Goal: Transaction & Acquisition: Purchase product/service

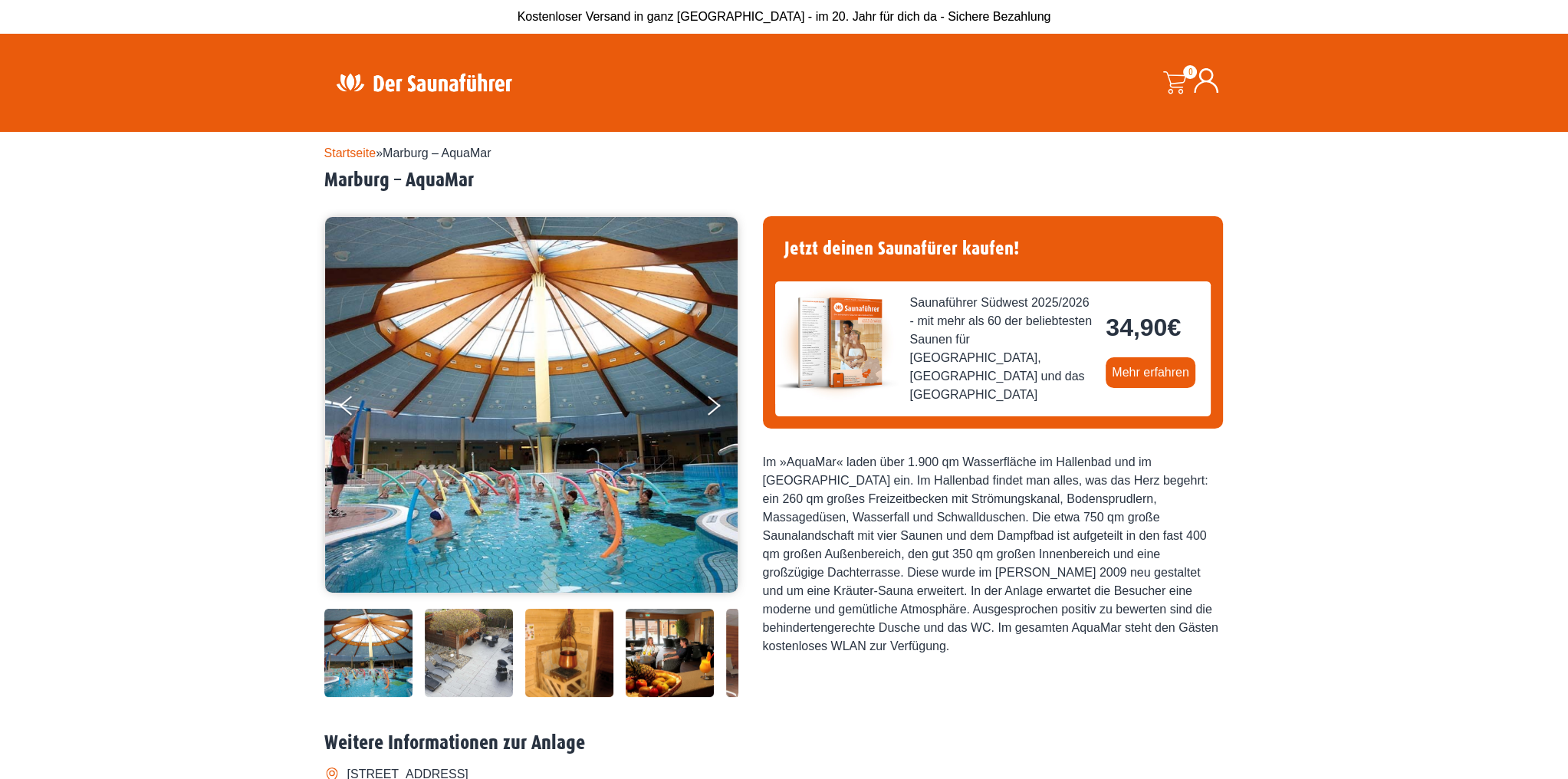
click at [339, 152] on link "Startseite" at bounding box center [350, 153] width 52 height 13
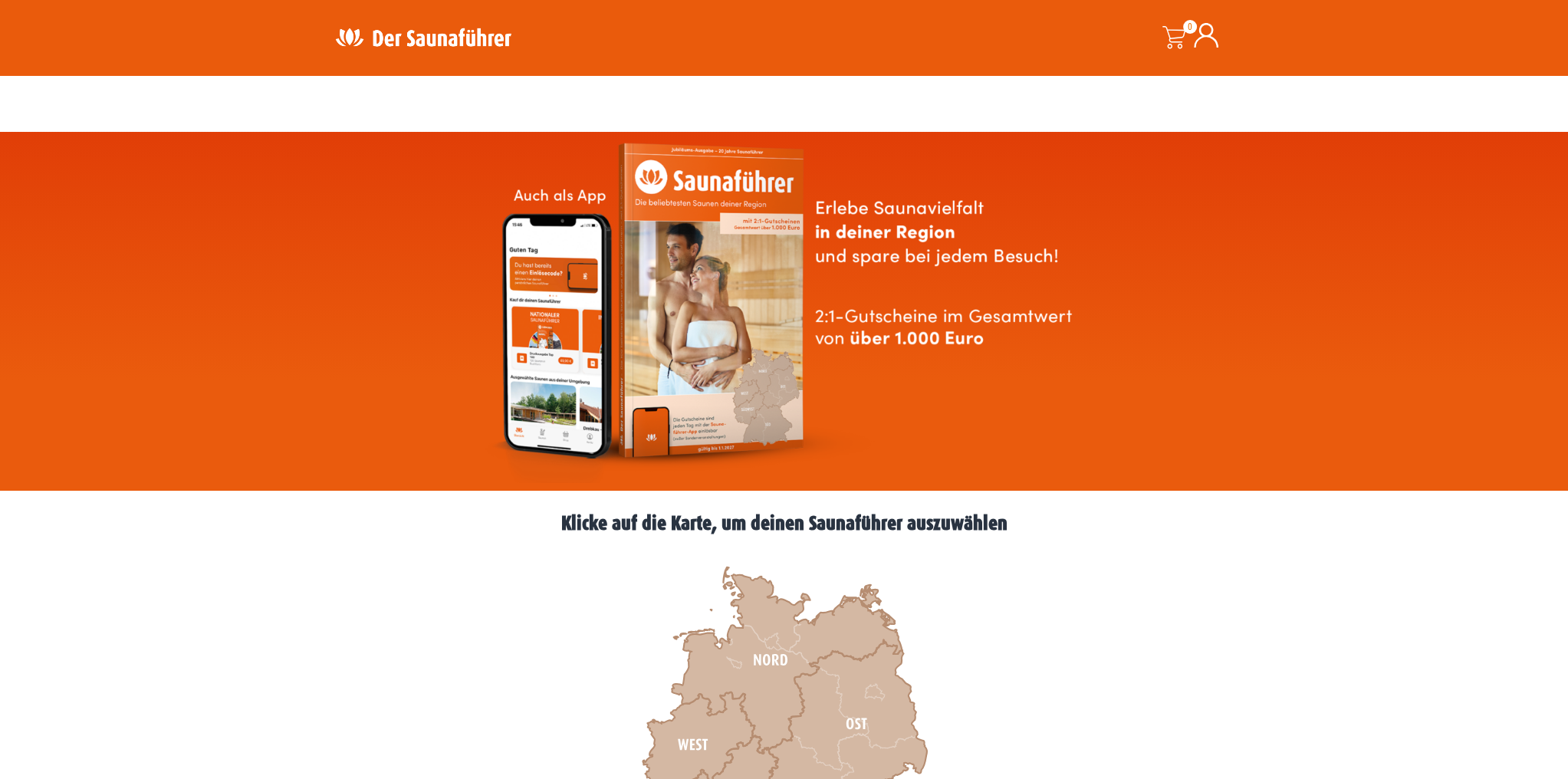
scroll to position [323, 0]
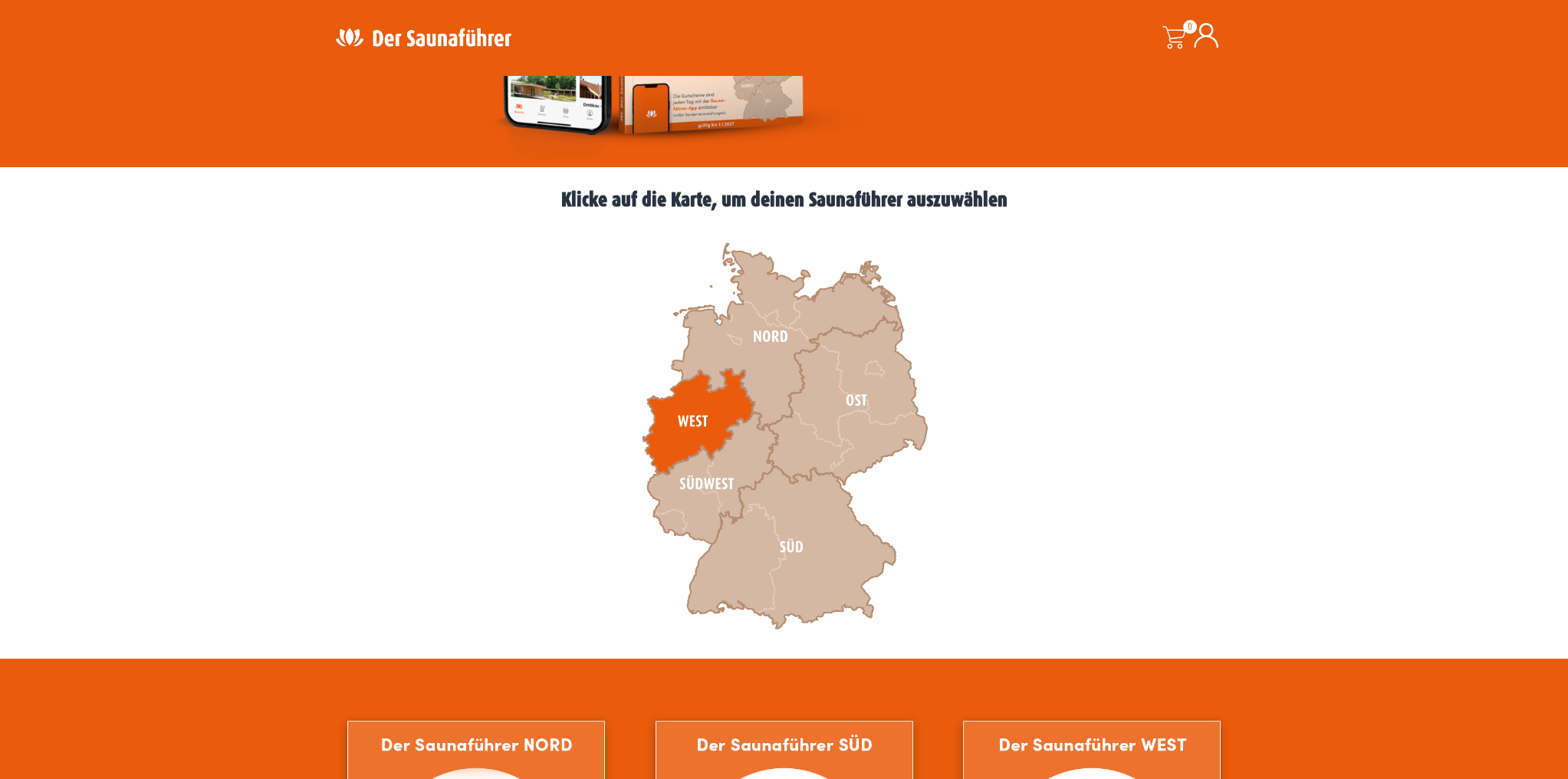
click at [720, 398] on icon at bounding box center [698, 421] width 112 height 106
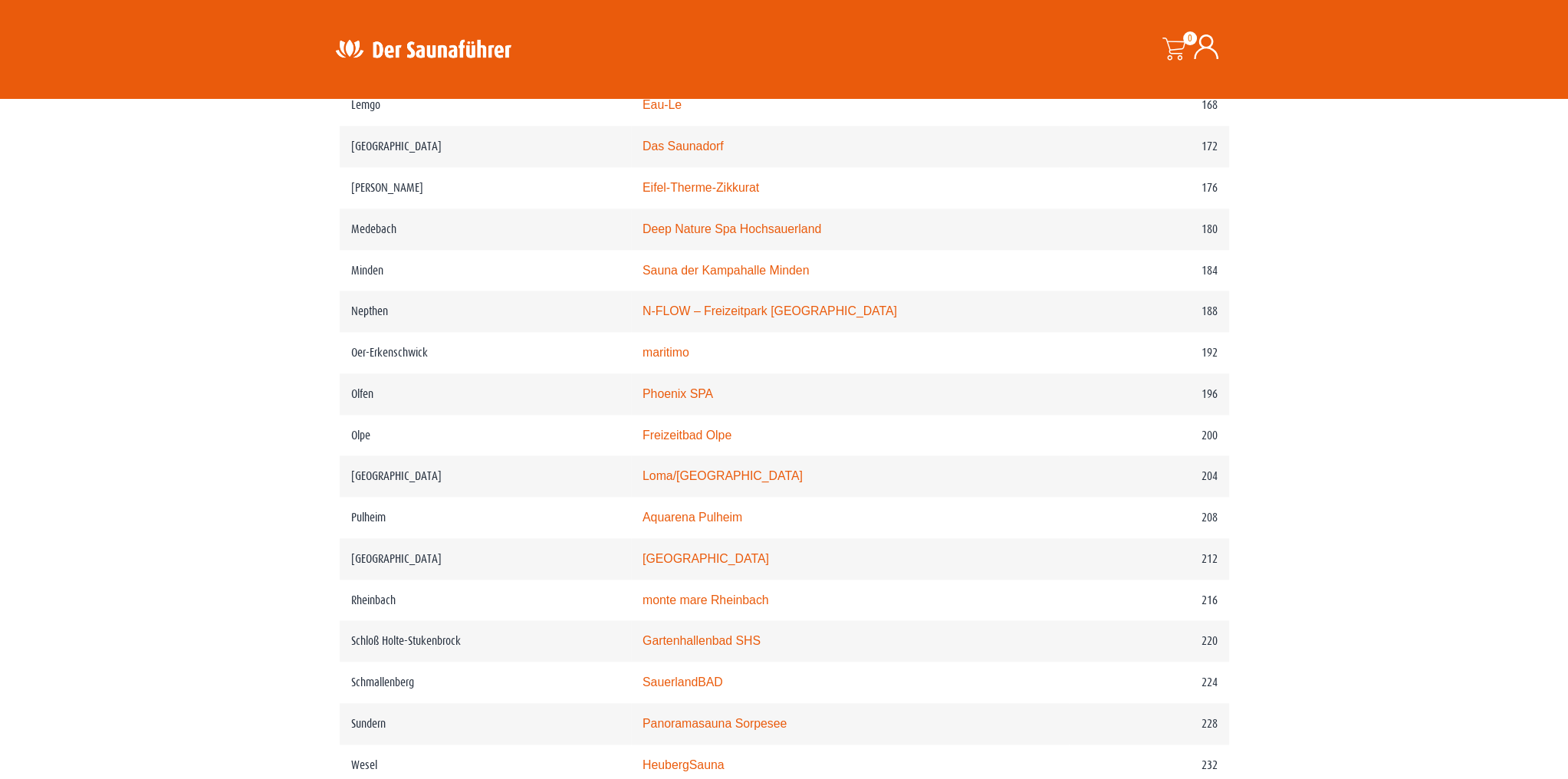
scroll to position [3076, 0]
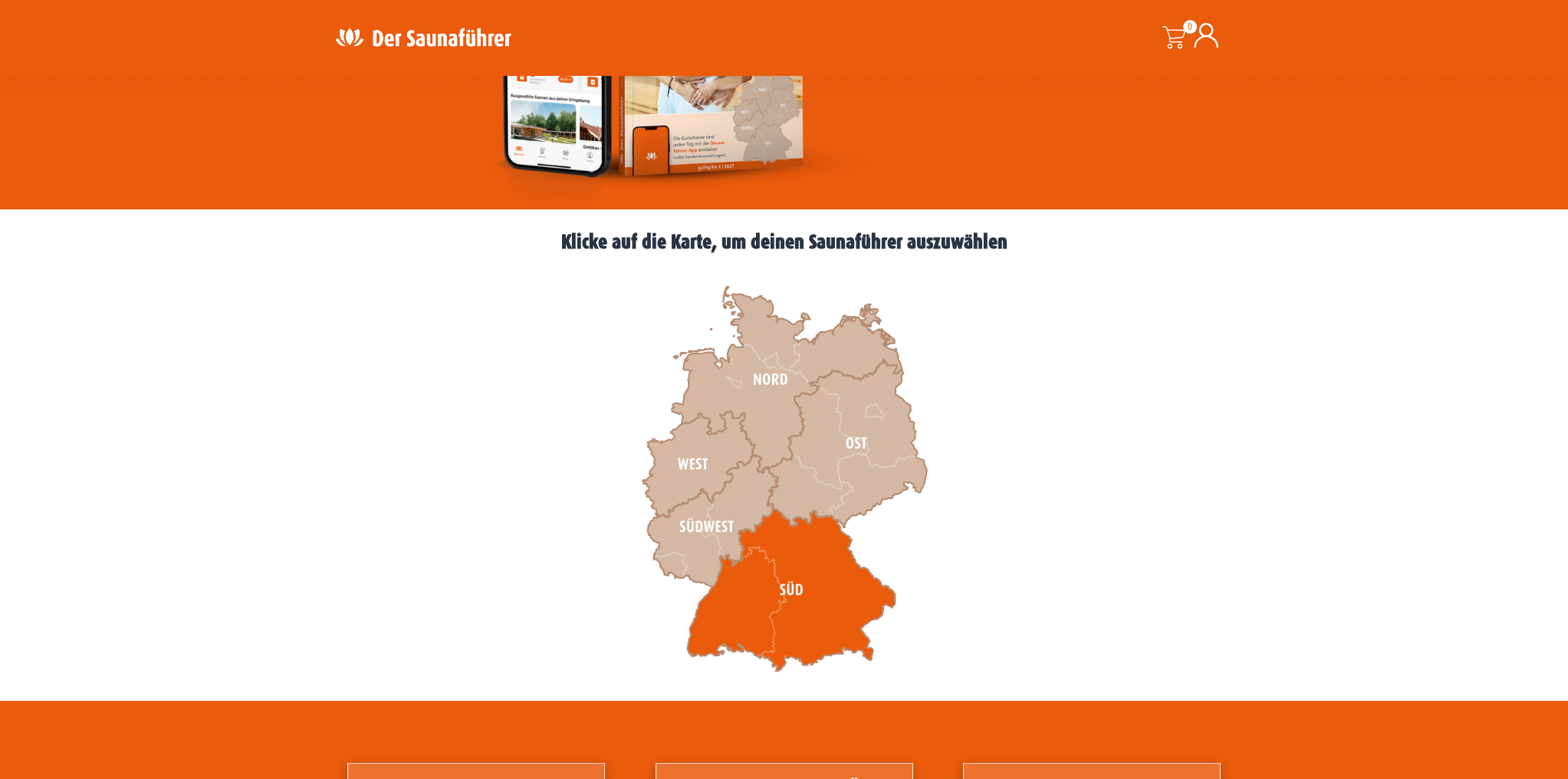
scroll to position [323, 0]
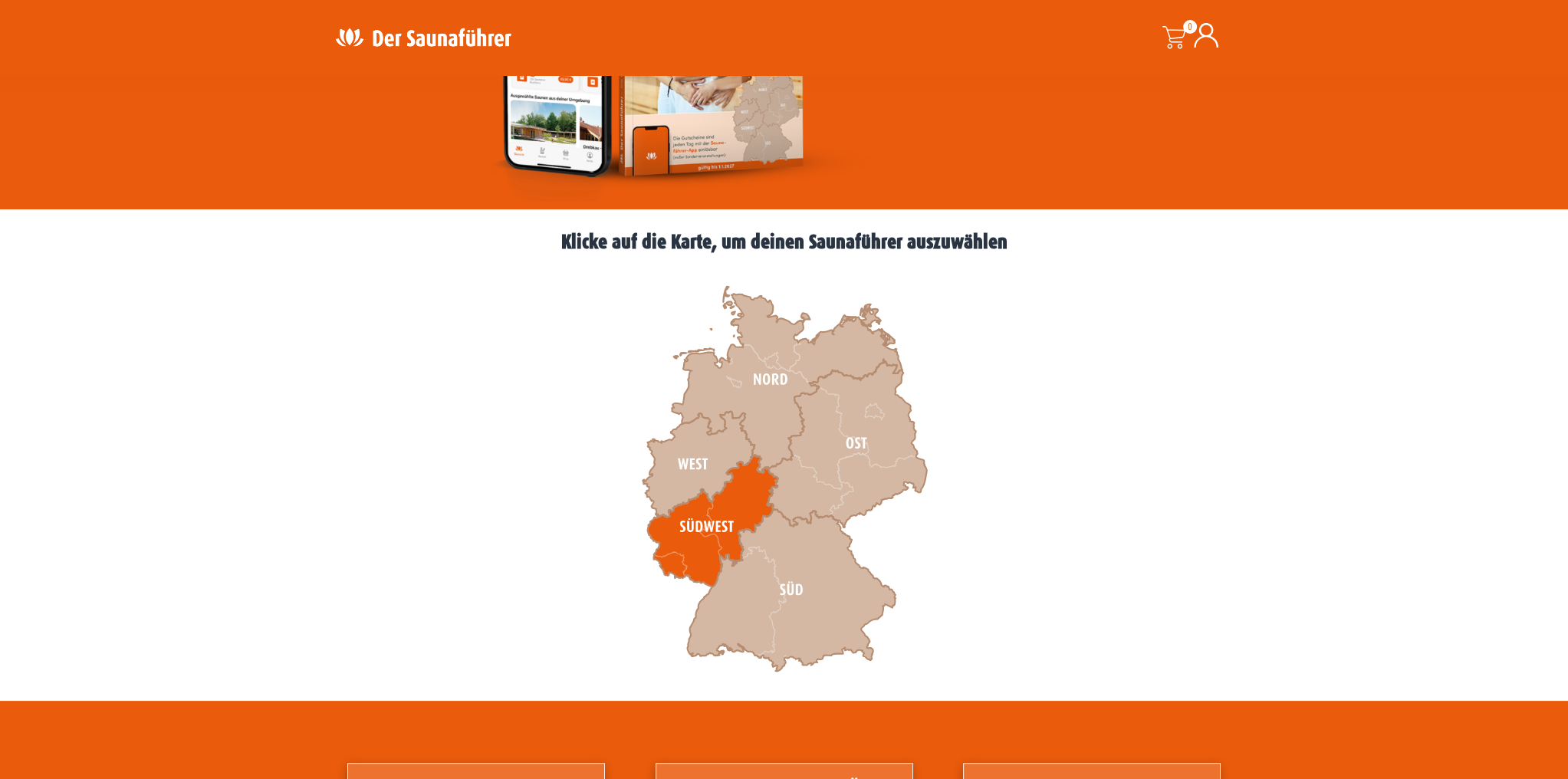
click at [744, 506] on icon at bounding box center [713, 521] width 131 height 132
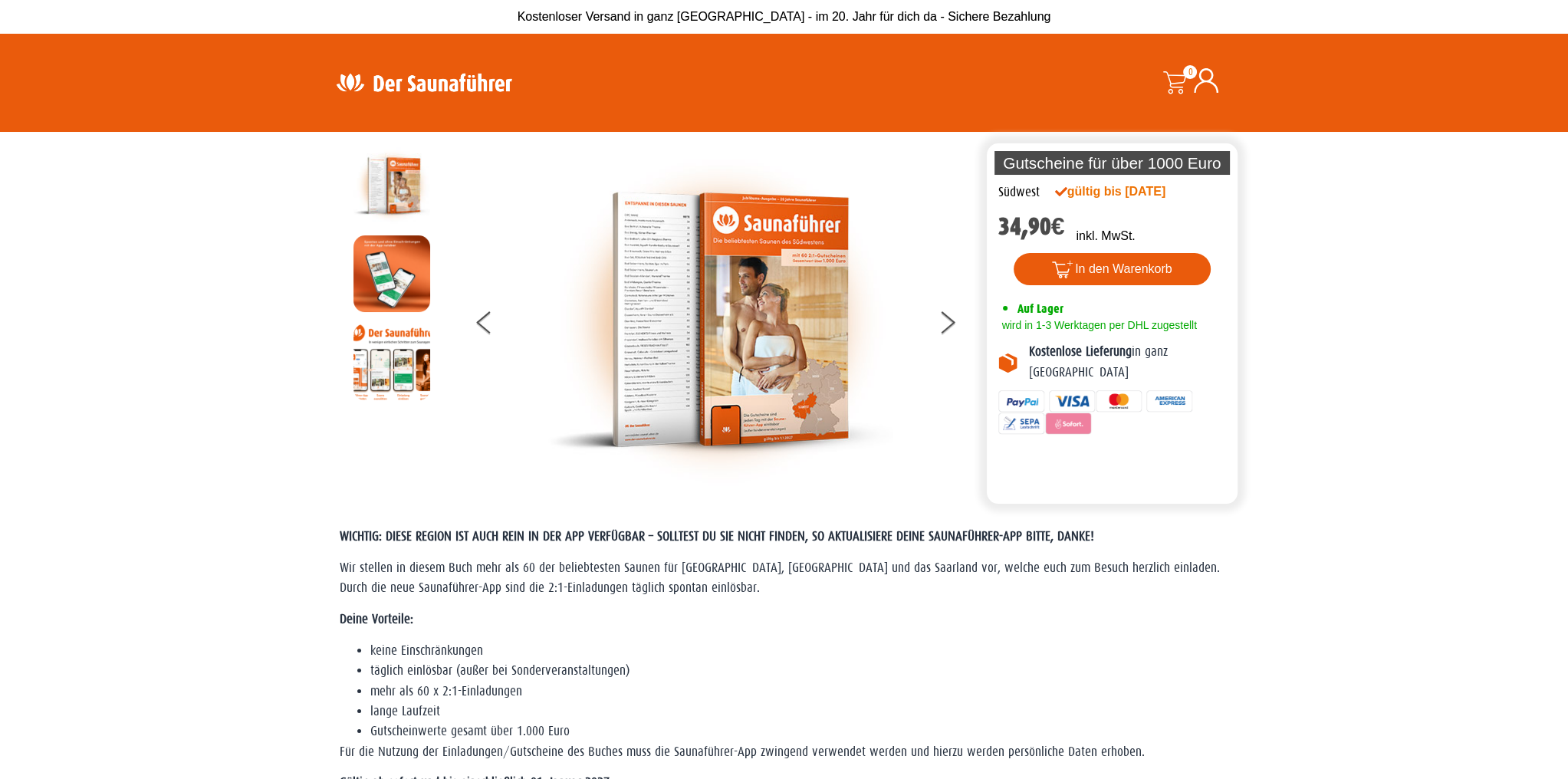
click at [398, 284] on img at bounding box center [391, 273] width 77 height 77
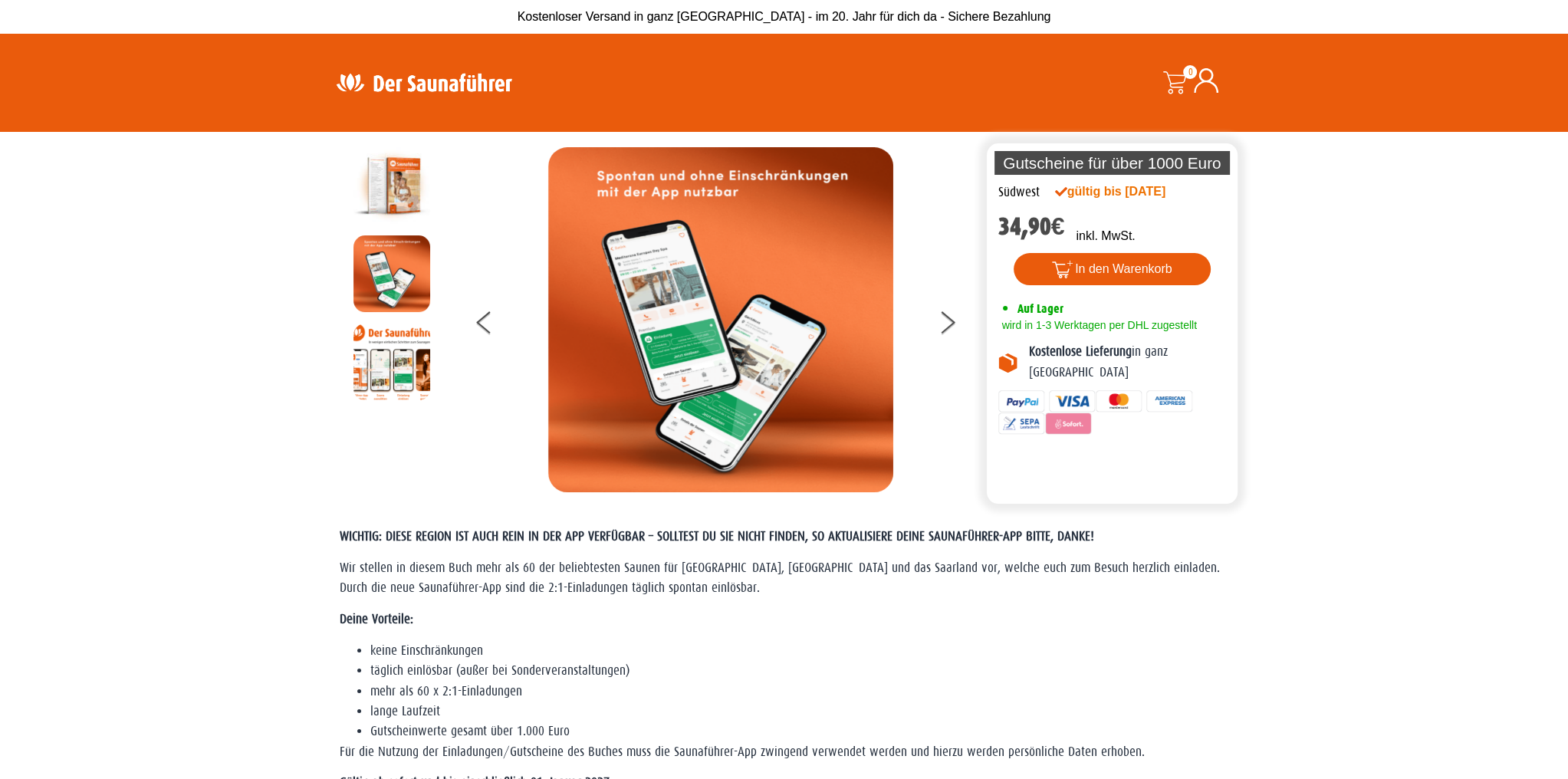
click at [395, 352] on img at bounding box center [391, 361] width 77 height 77
